Goal: Communication & Community: Participate in discussion

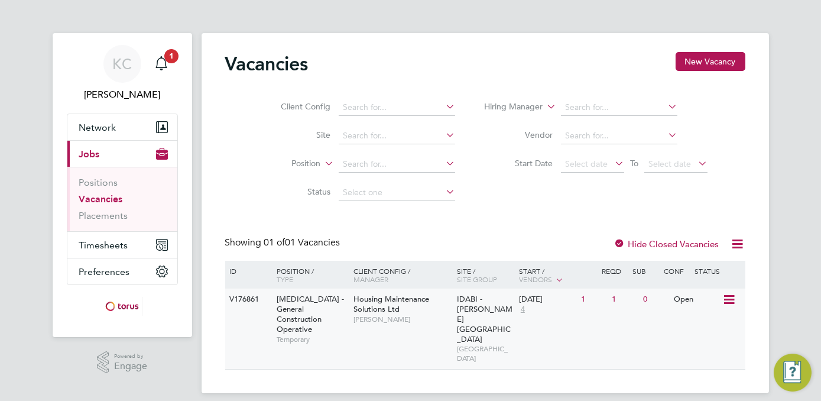
click at [298, 304] on span "HMS - General Construction Operative" at bounding box center [310, 314] width 67 height 40
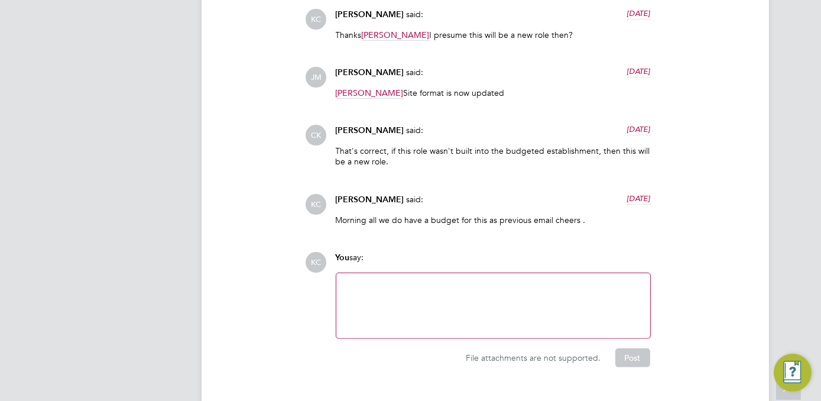
scroll to position [1536, 0]
click at [360, 279] on div at bounding box center [493, 304] width 300 height 51
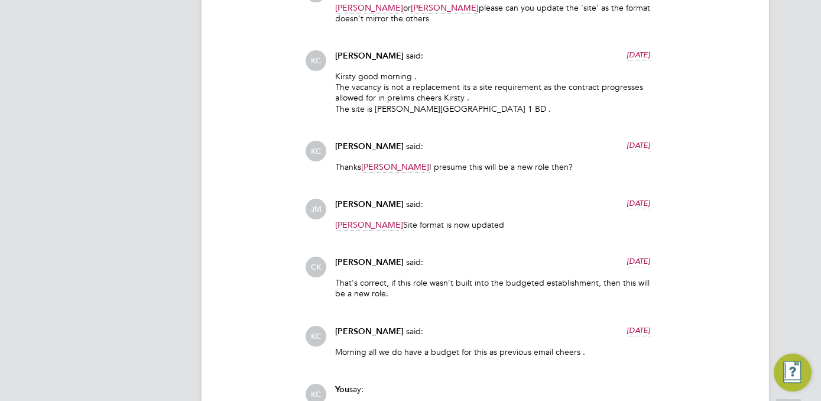
scroll to position [1537, 0]
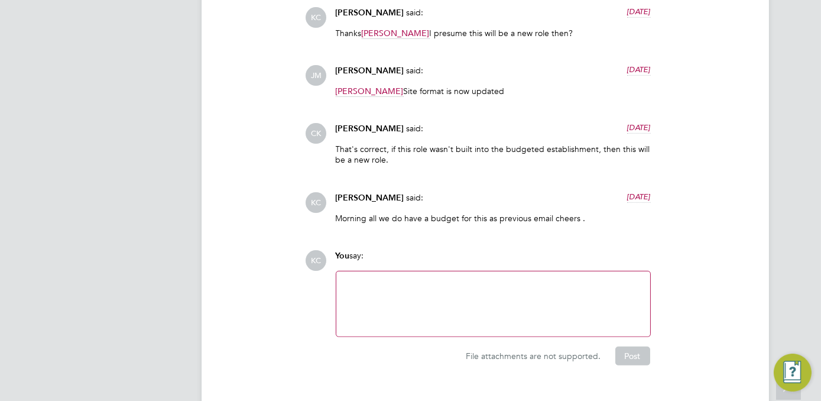
click at [358, 278] on div at bounding box center [493, 303] width 300 height 51
click at [346, 278] on div "can we offer the placement to jack Williams as agreed ." at bounding box center [493, 303] width 300 height 51
click at [291, 307] on div "Operational Instructions & Comments (7) Comments on this page are visible to al…" at bounding box center [485, 39] width 520 height 654
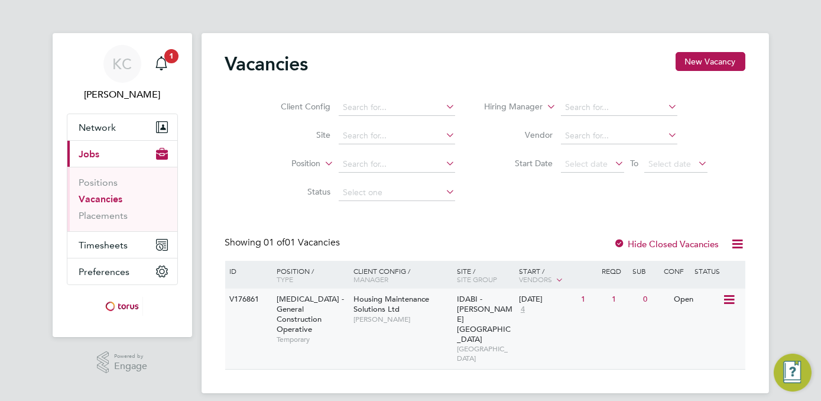
click at [314, 308] on span "[MEDICAL_DATA] - General Construction Operative" at bounding box center [310, 314] width 67 height 40
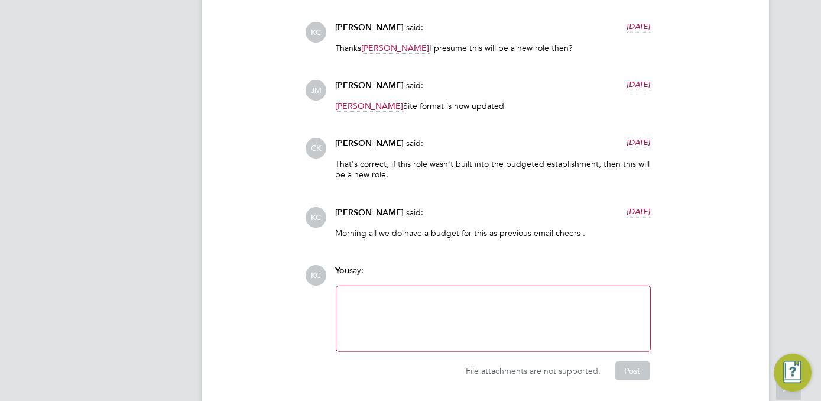
scroll to position [1520, 0]
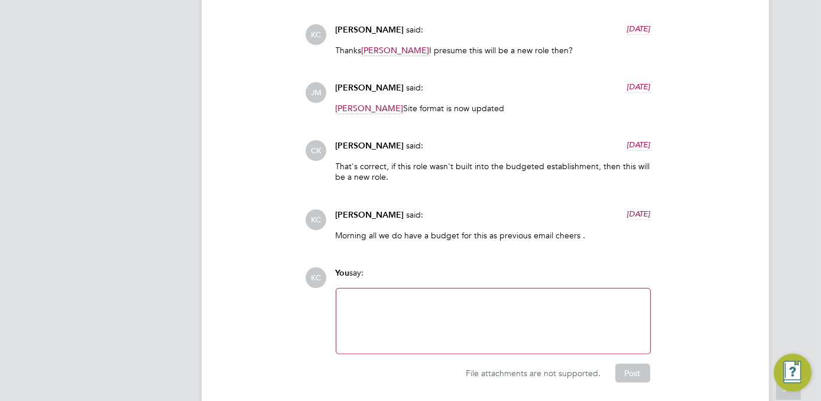
click at [345, 295] on div at bounding box center [493, 320] width 300 height 51
click at [596, 295] on div "The person we are taking on is Jack Williams i have filled in the form" at bounding box center [493, 320] width 300 height 51
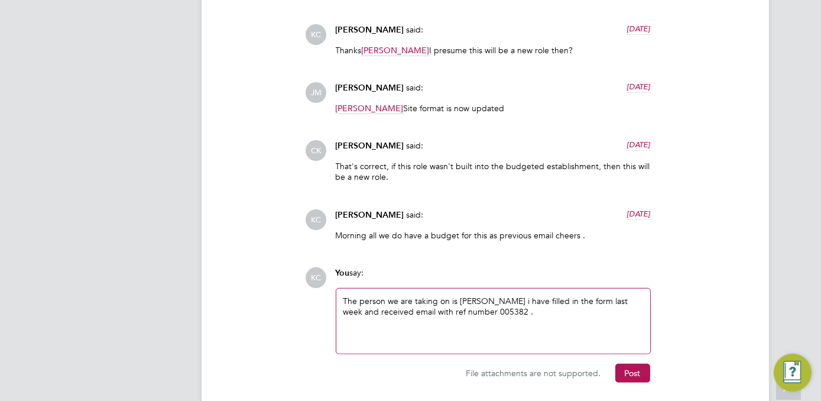
click at [514, 295] on div "The person we are taking on is Jack Williams i have filled in the form last wee…" at bounding box center [493, 320] width 300 height 51
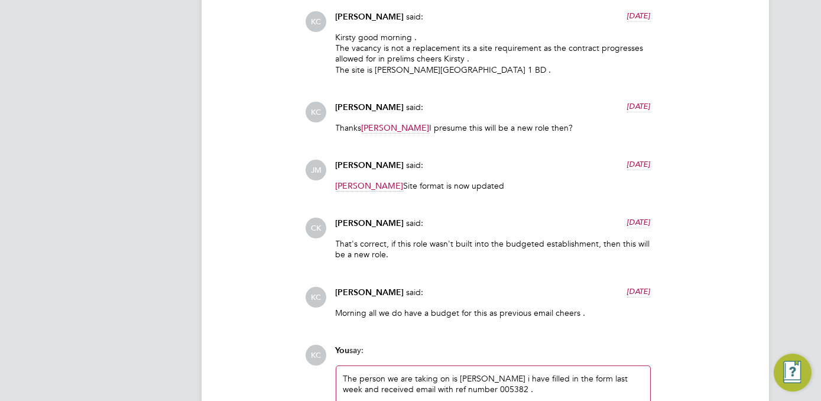
scroll to position [1537, 0]
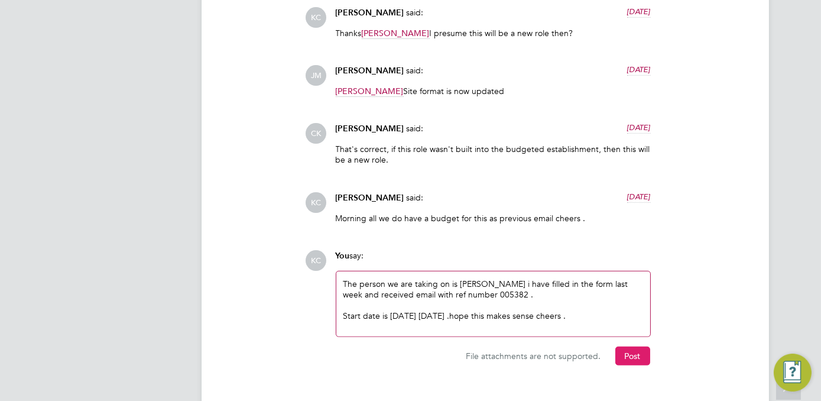
click at [629, 346] on button "Post" at bounding box center [632, 355] width 35 height 19
